Goal: Information Seeking & Learning: Understand process/instructions

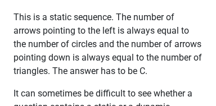
scroll to position [922, 0]
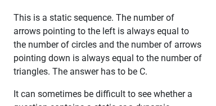
click at [17, 30] on p "This is a static sequence. The number of arrows pointing to the left is always …" at bounding box center [108, 38] width 189 height 81
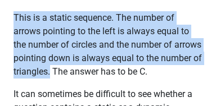
drag, startPoint x: 15, startPoint y: 30, endPoint x: 93, endPoint y: 86, distance: 96.4
click at [93, 79] on p "This is a static sequence. The number of arrows pointing to the left is always …" at bounding box center [108, 38] width 189 height 81
copy p "This is a static sequence. The number of arrows pointing to the left is always …"
click at [166, 64] on p "This is a static sequence. The number of arrows pointing to the left is always …" at bounding box center [108, 38] width 189 height 81
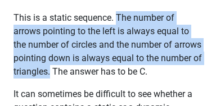
drag, startPoint x: 117, startPoint y: 29, endPoint x: 95, endPoint y: 81, distance: 56.3
click at [95, 79] on p "This is a static sequence. The number of arrows pointing to the left is always …" at bounding box center [108, 38] width 189 height 81
click at [93, 60] on p "This is a static sequence. The number of arrows pointing to the left is always …" at bounding box center [108, 38] width 189 height 81
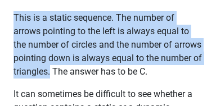
drag, startPoint x: 16, startPoint y: 29, endPoint x: 93, endPoint y: 85, distance: 96.0
click at [93, 79] on p "This is a static sequence. The number of arrows pointing to the left is always …" at bounding box center [108, 38] width 189 height 81
copy p "This is a static sequence. The number of arrows pointing to the left is always …"
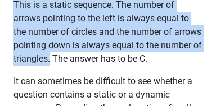
scroll to position [914, 0]
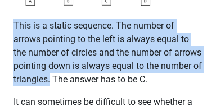
copy p "This is a static sequence. The number of arrows pointing to the left is always …"
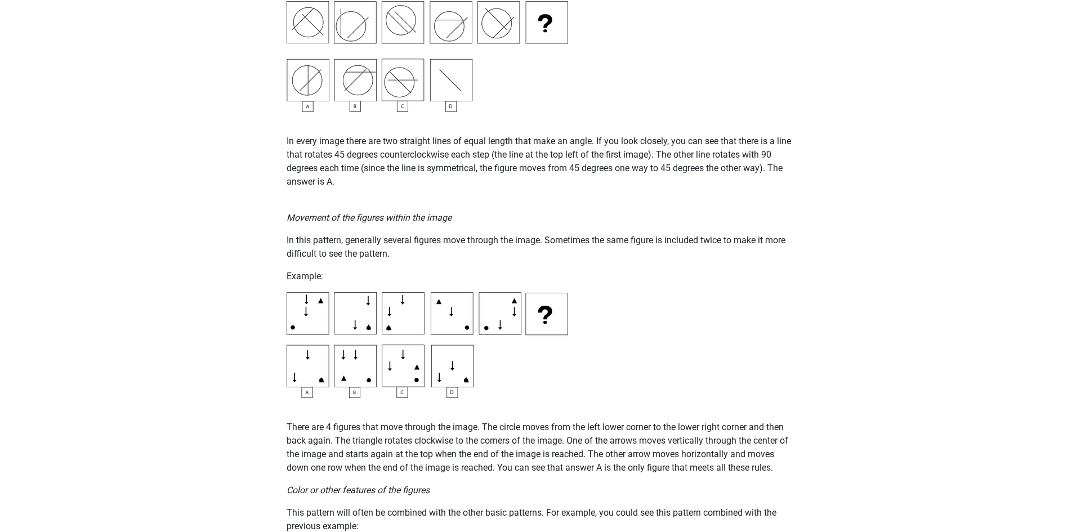
scroll to position [1047, 0]
